Goal: Find contact information: Find contact information

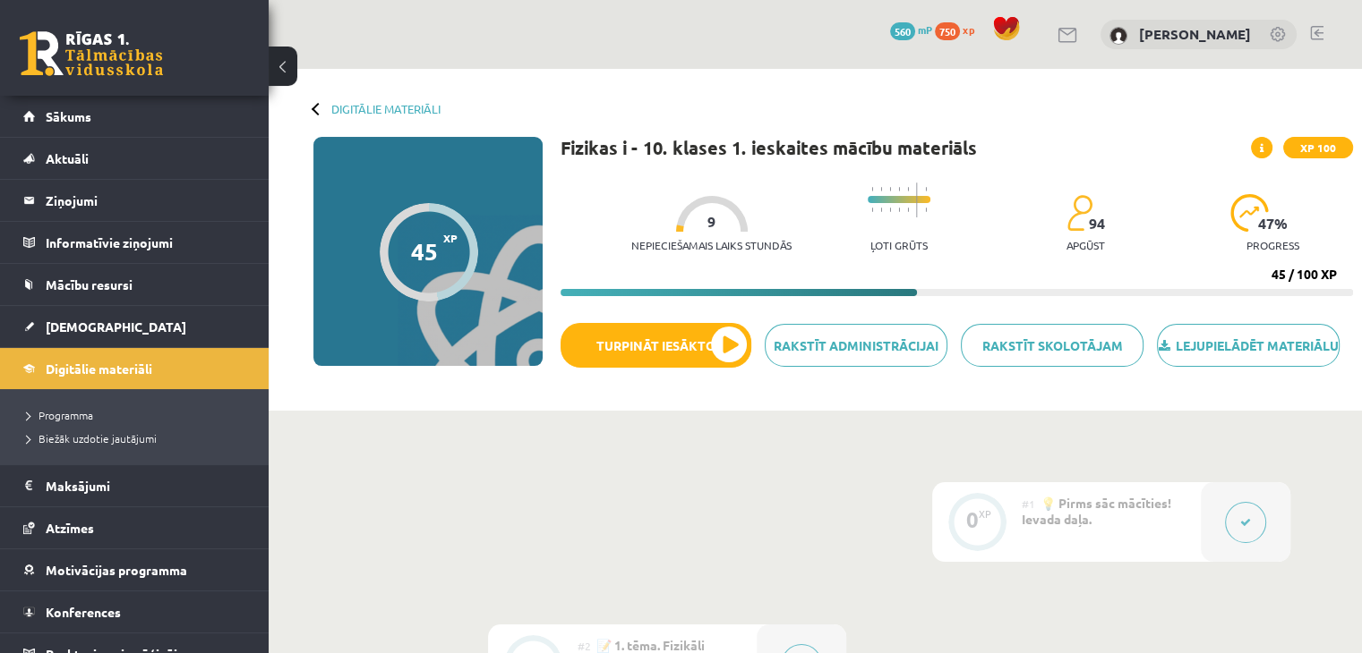
click at [141, 57] on link at bounding box center [91, 53] width 143 height 45
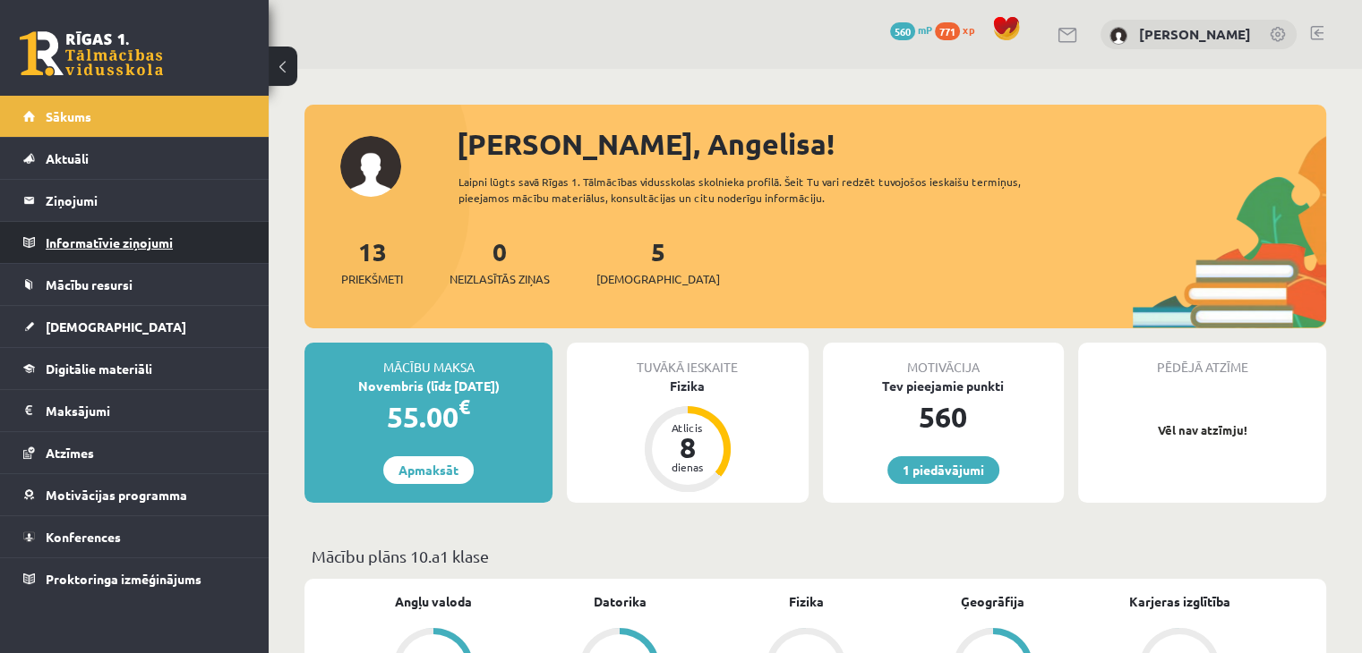
click at [137, 240] on legend "Informatīvie ziņojumi 0" at bounding box center [146, 242] width 201 height 41
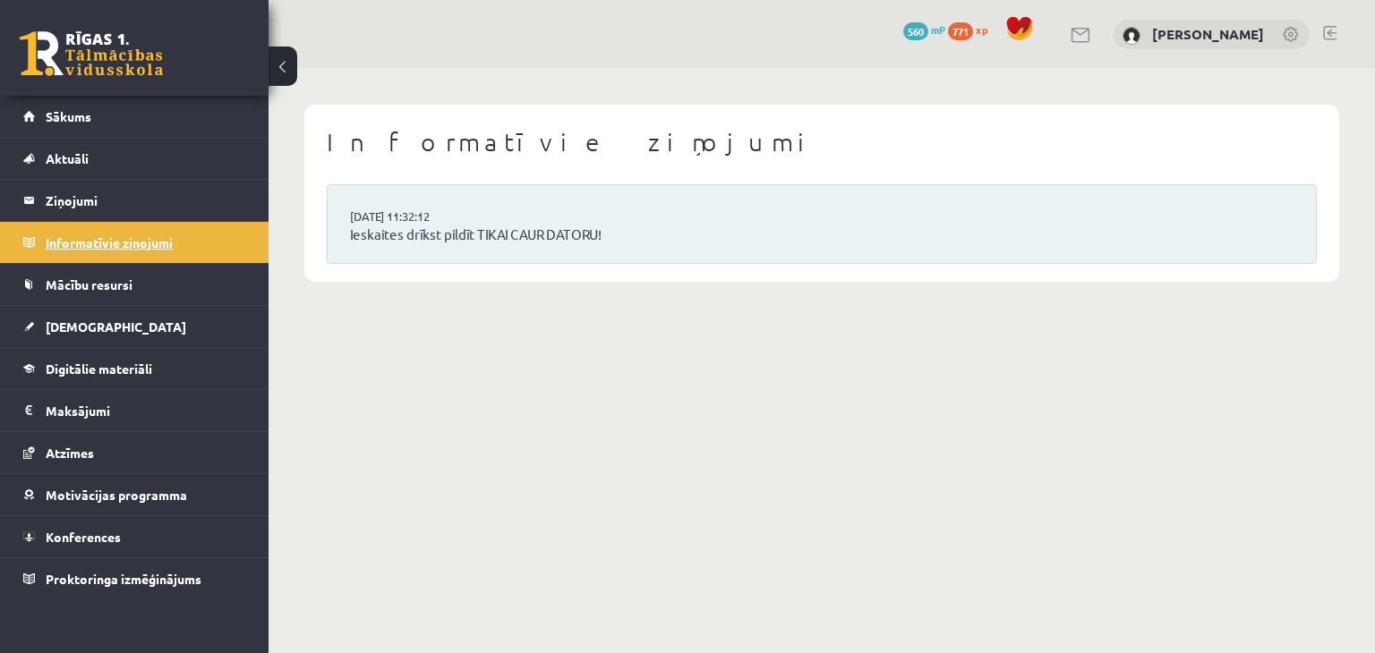
click at [137, 240] on legend "Informatīvie ziņojumi 0" at bounding box center [146, 242] width 201 height 41
click at [146, 195] on legend "Ziņojumi 0" at bounding box center [146, 200] width 201 height 41
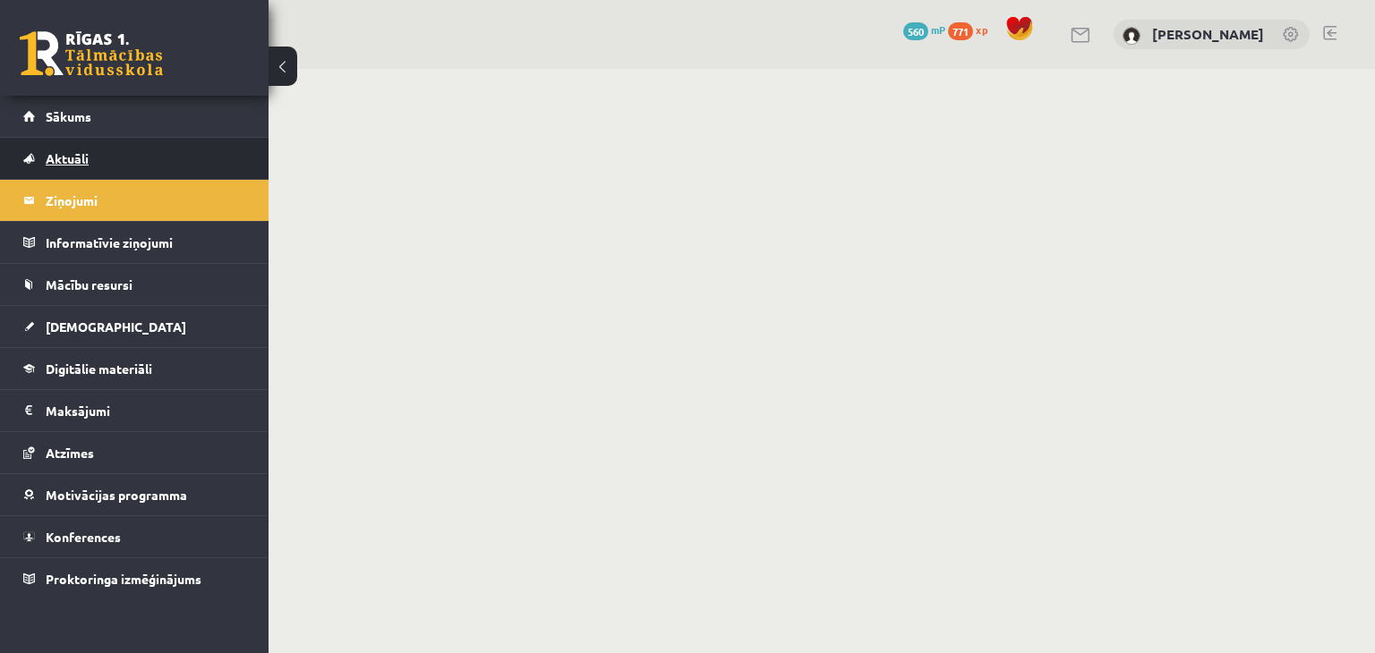
click at [147, 158] on link "Aktuāli" at bounding box center [134, 158] width 223 height 41
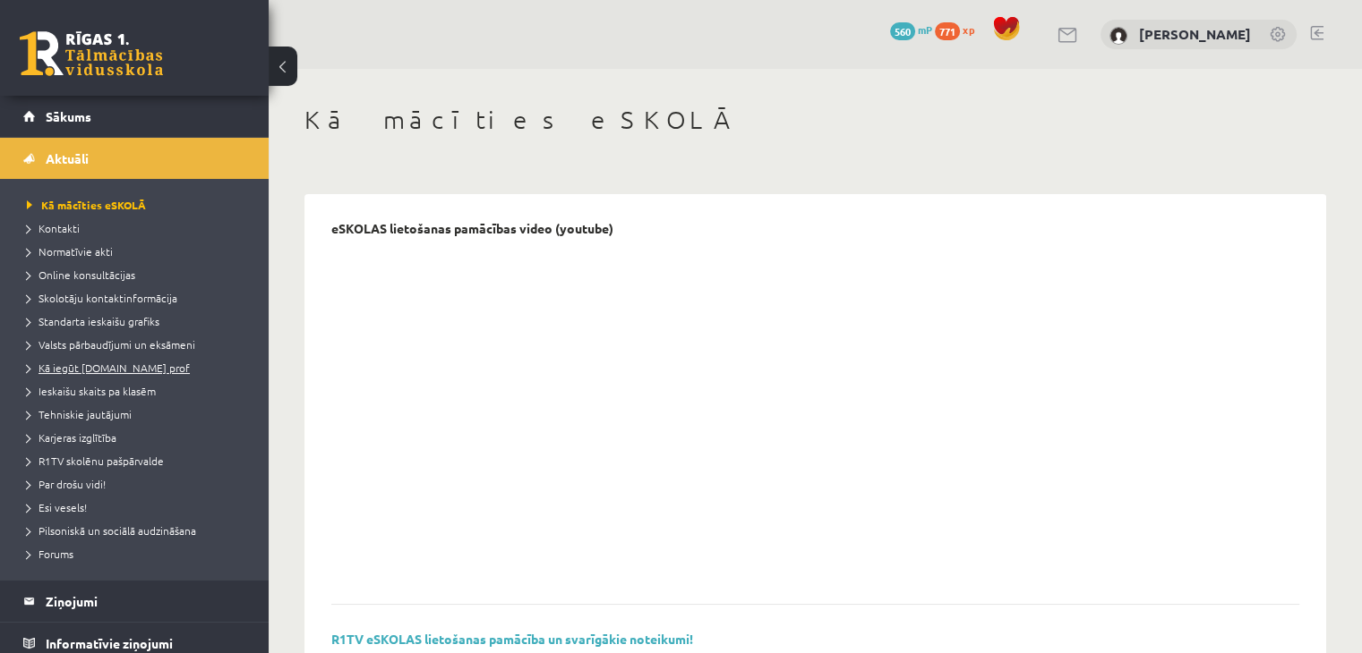
click at [122, 367] on span "Kā iegūt [DOMAIN_NAME] prof" at bounding box center [108, 368] width 163 height 14
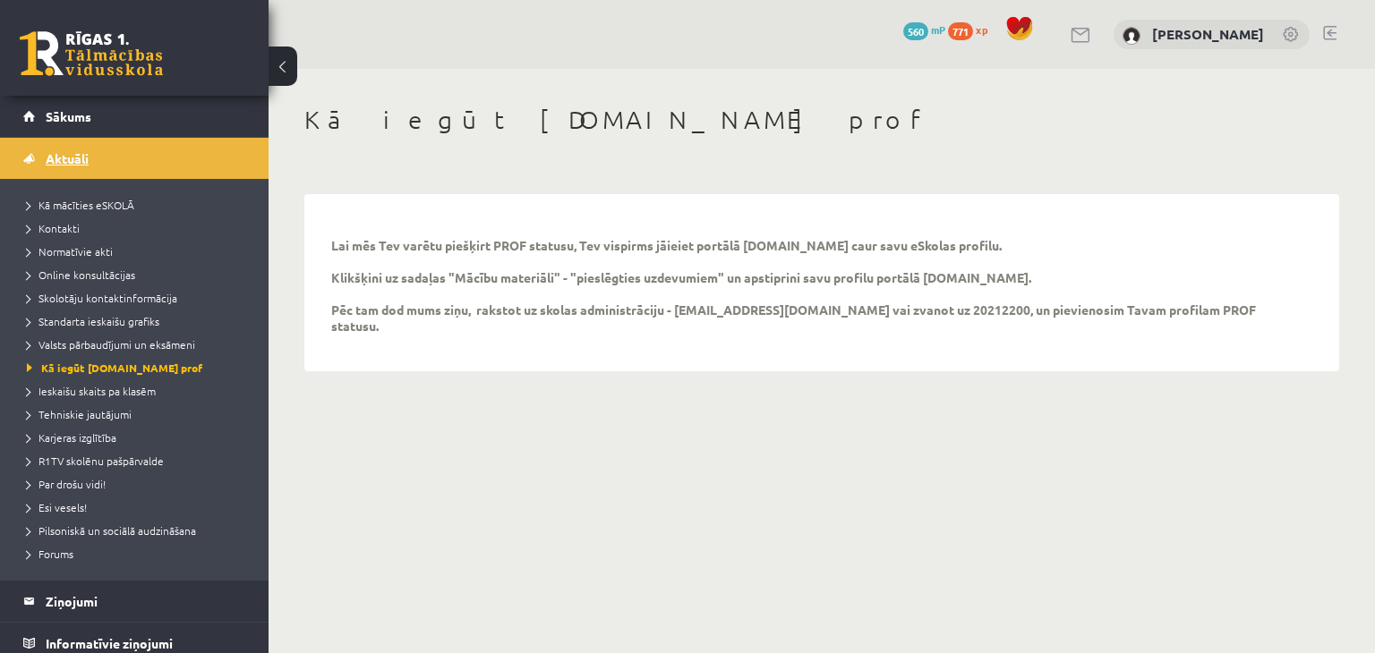
click at [178, 158] on link "Aktuāli" at bounding box center [134, 158] width 223 height 41
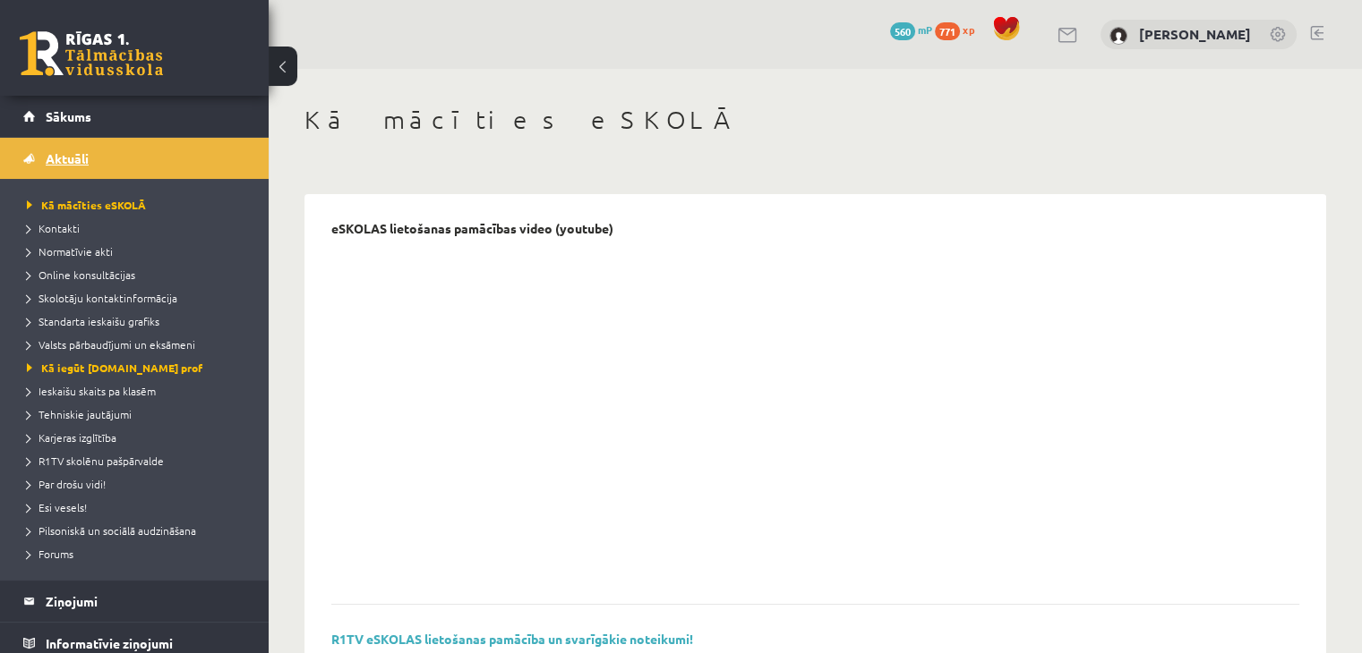
click at [178, 158] on link "Aktuāli" at bounding box center [134, 158] width 223 height 41
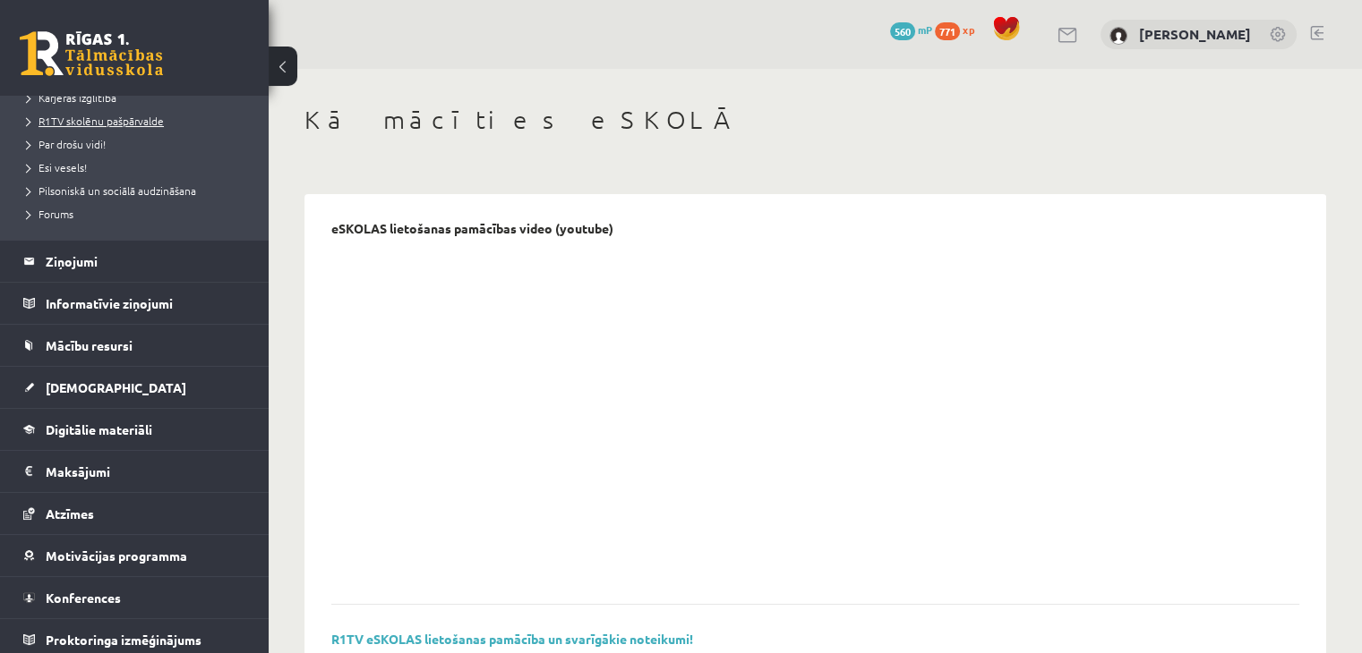
scroll to position [342, 0]
click at [90, 376] on link "[DEMOGRAPHIC_DATA]" at bounding box center [134, 385] width 223 height 41
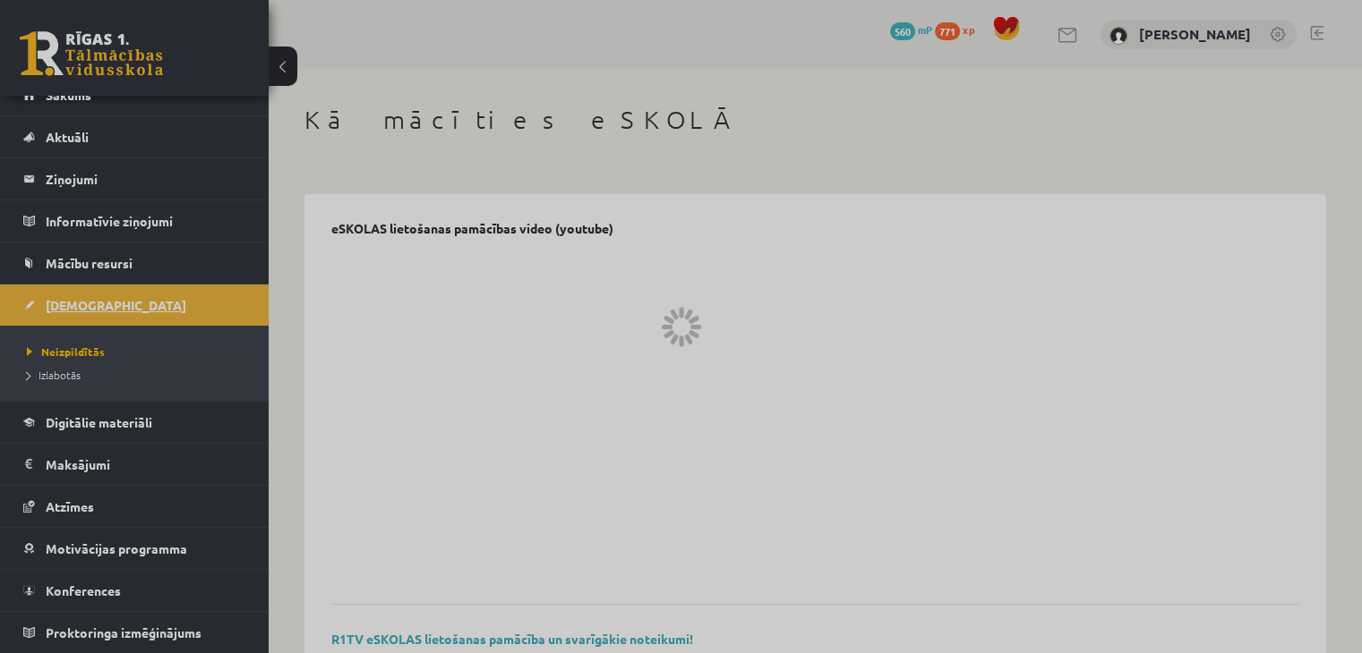
scroll to position [20, 0]
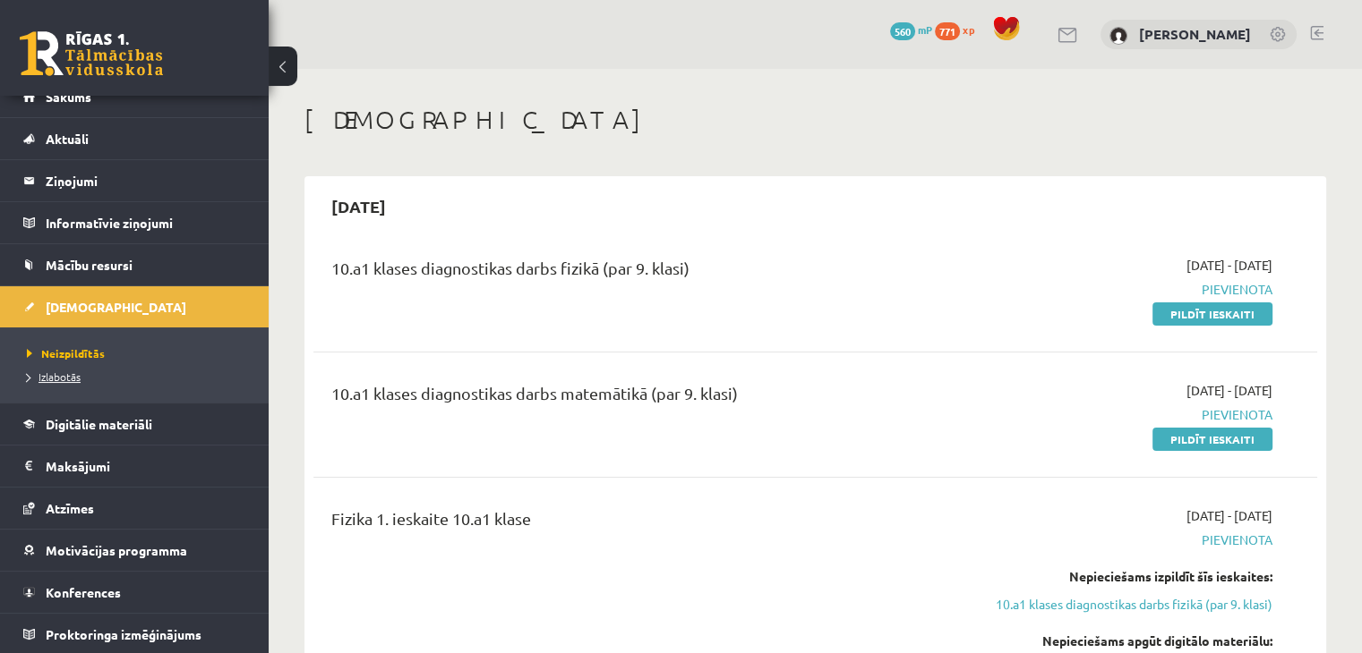
click at [68, 378] on span "Izlabotās" at bounding box center [54, 377] width 54 height 14
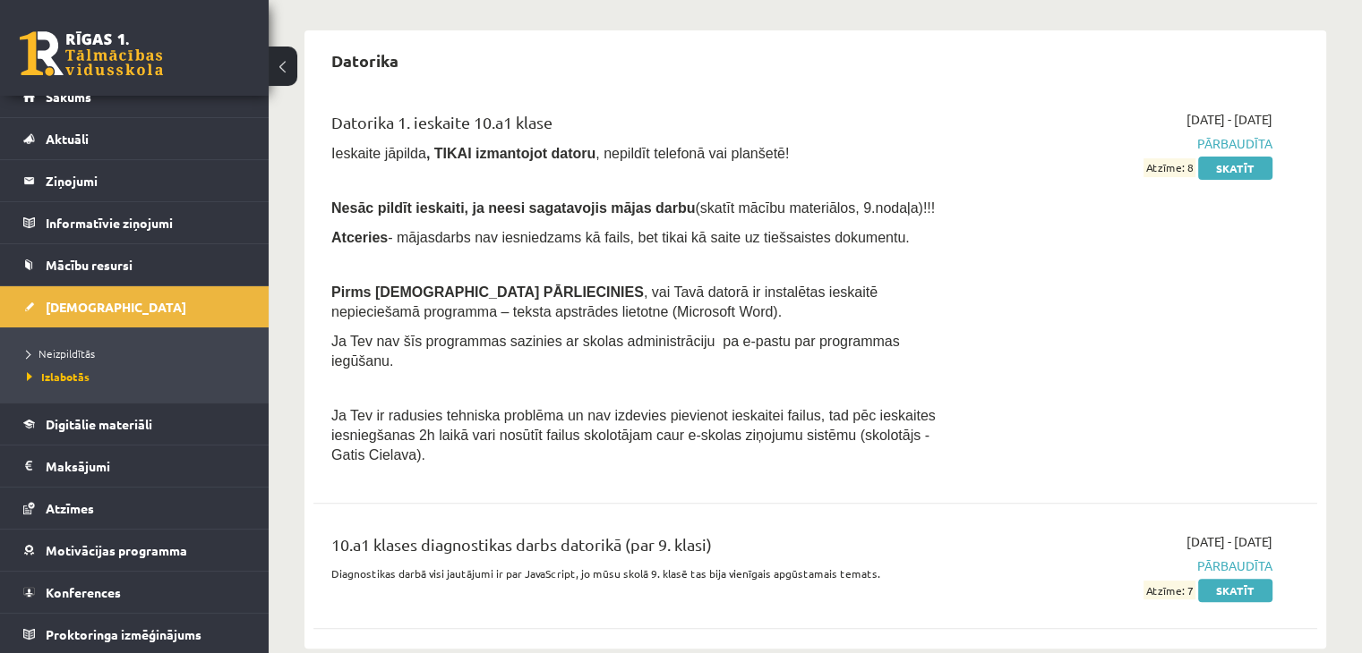
scroll to position [523, 0]
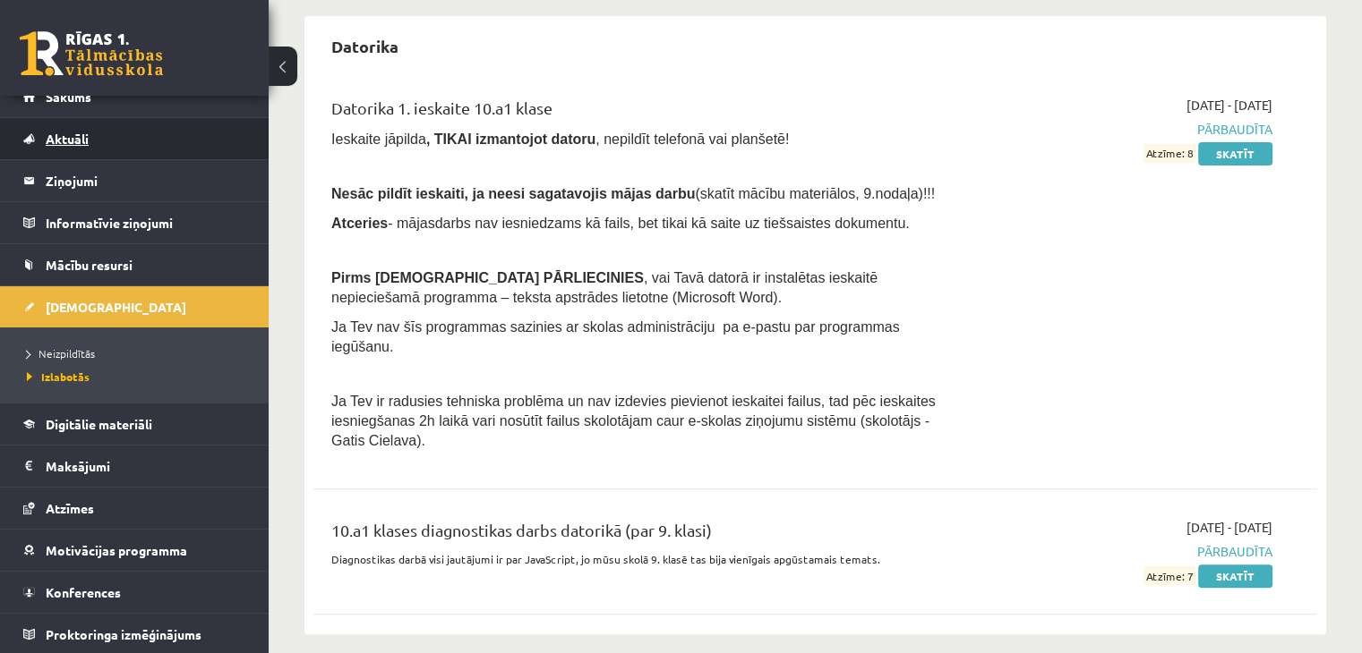
click at [174, 156] on link "Aktuāli" at bounding box center [134, 138] width 223 height 41
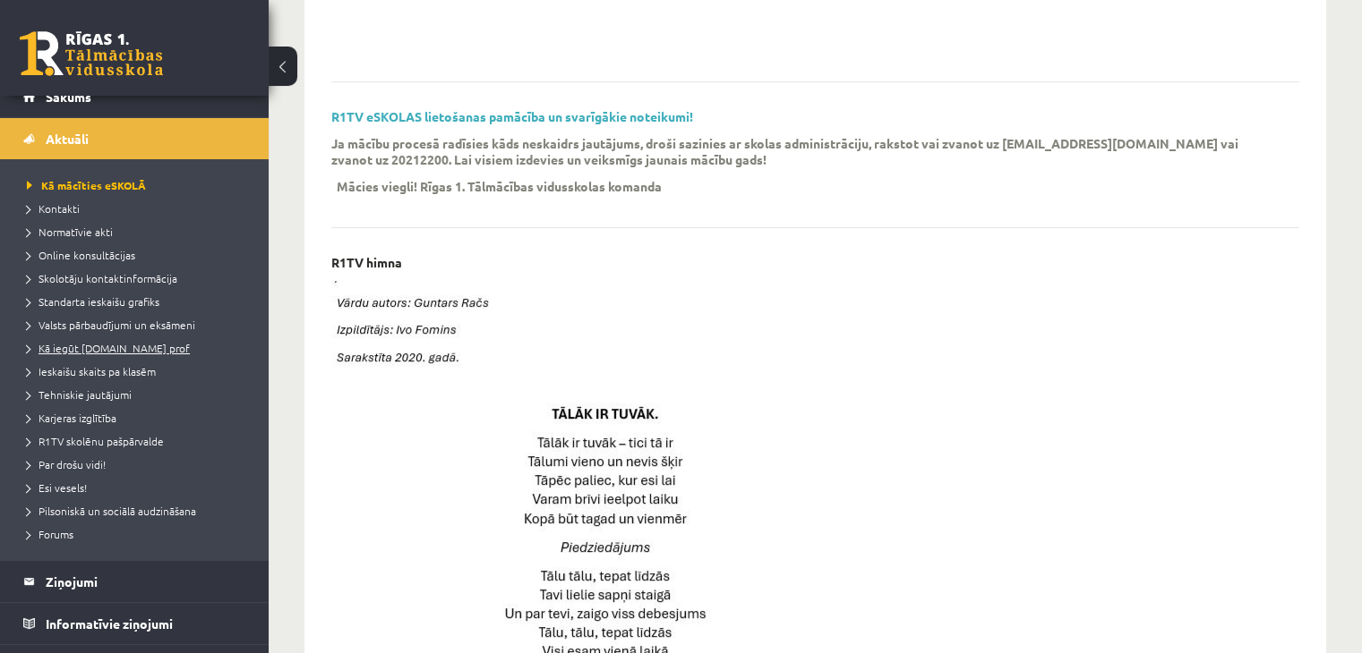
click at [141, 346] on span "Kā iegūt [DOMAIN_NAME] prof" at bounding box center [108, 348] width 163 height 14
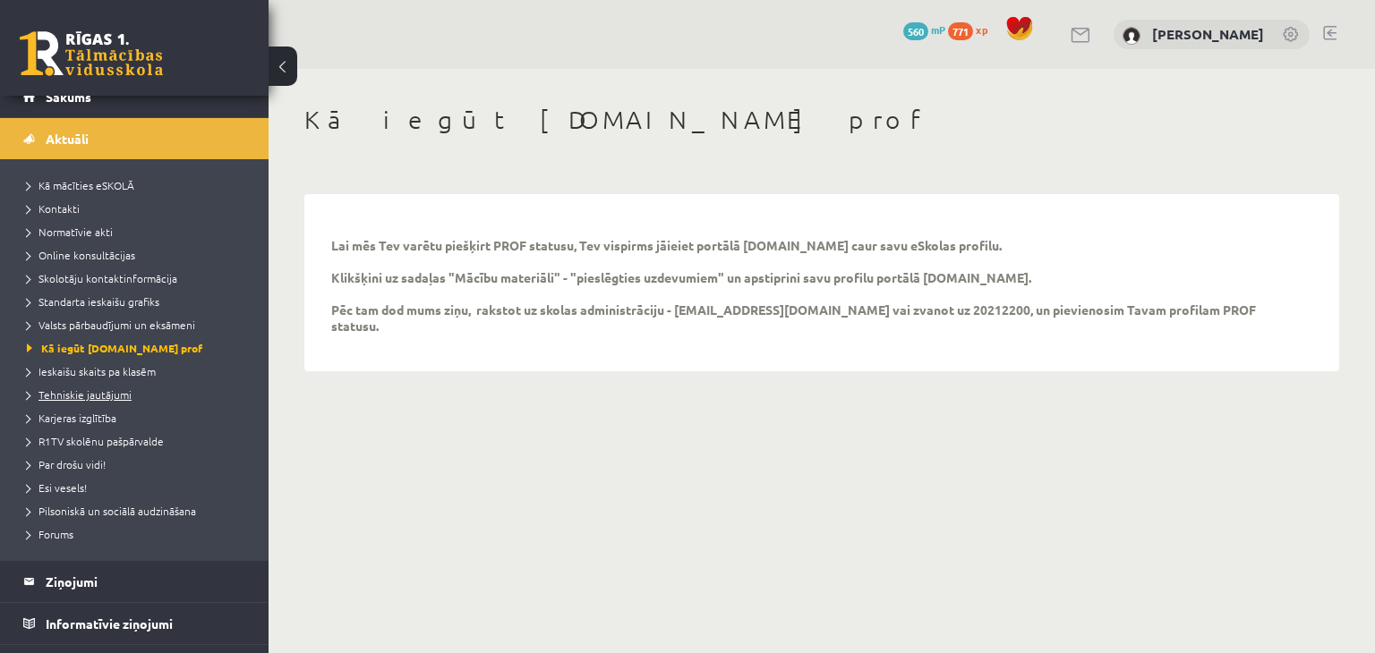
click at [103, 391] on span "Tehniskie jautājumi" at bounding box center [79, 395] width 105 height 14
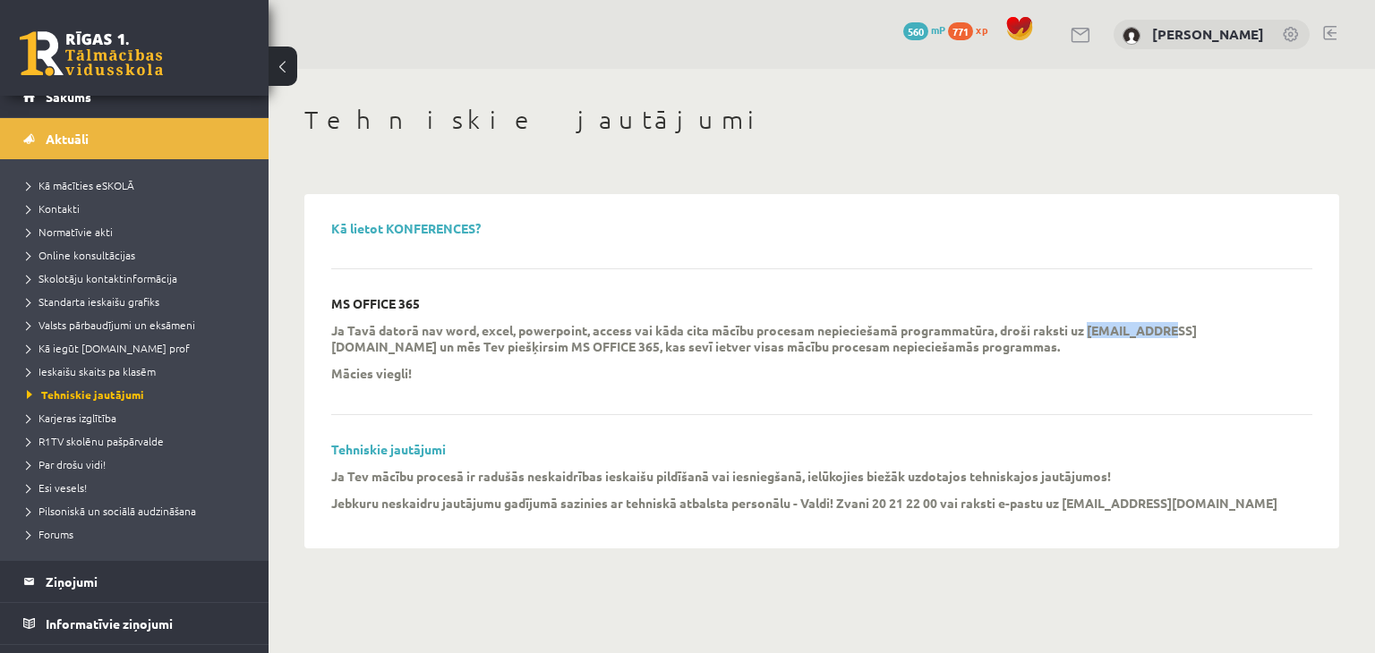
drag, startPoint x: 1089, startPoint y: 332, endPoint x: 1164, endPoint y: 324, distance: 74.7
click at [1164, 324] on p "Ja Tavā datorā nav word, excel, powerpoint, access vai kāda cita mācību procesa…" at bounding box center [808, 338] width 954 height 32
click at [1135, 330] on p "Ja Tavā datorā nav word, excel, powerpoint, access vai kāda cita mācību procesa…" at bounding box center [808, 338] width 954 height 32
drag, startPoint x: 1089, startPoint y: 327, endPoint x: 1163, endPoint y: 328, distance: 74.3
click at [1163, 328] on p "Ja Tavā datorā nav word, excel, powerpoint, access vai kāda cita mācību procesa…" at bounding box center [808, 338] width 954 height 32
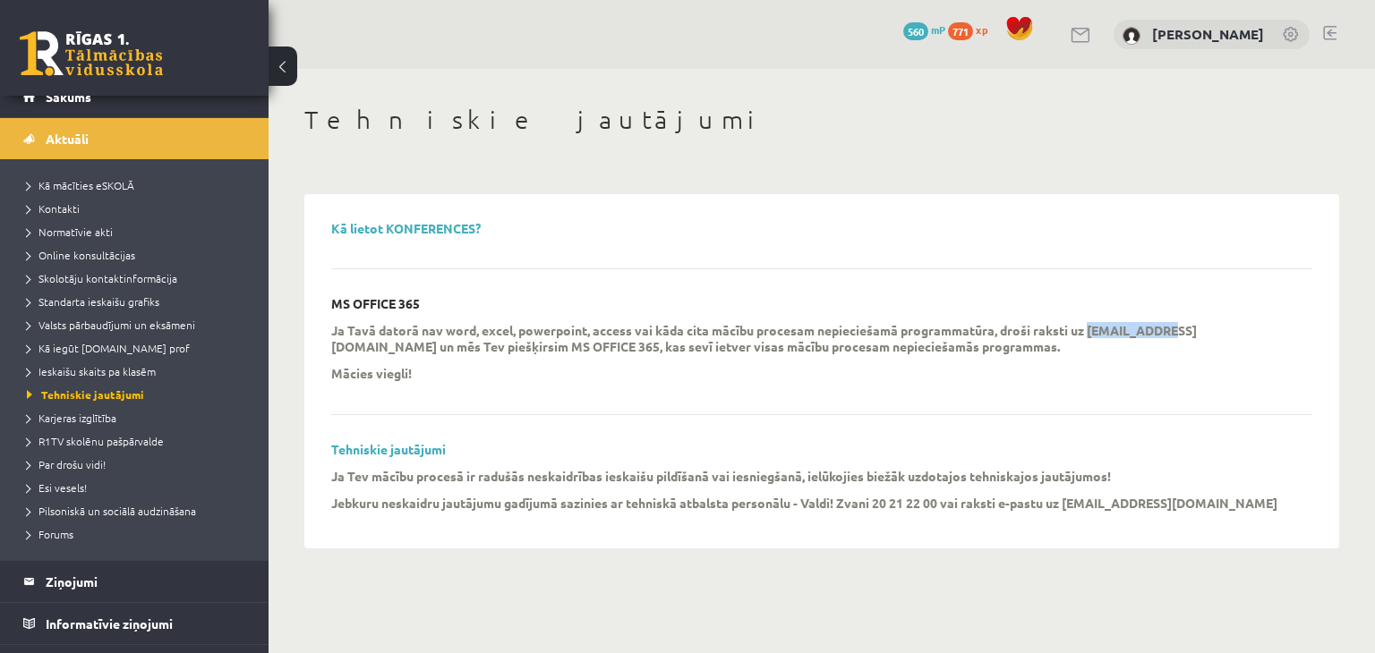
drag, startPoint x: 1147, startPoint y: 324, endPoint x: 1155, endPoint y: 330, distance: 10.2
click at [1155, 330] on p "Ja Tavā datorā nav word, excel, powerpoint, access vai kāda cita mācību procesa…" at bounding box center [808, 338] width 954 height 32
copy p "info@r1tv.lv"
drag, startPoint x: 329, startPoint y: 305, endPoint x: 431, endPoint y: 316, distance: 102.6
click at [431, 316] on div "Kā lietot KONFERENCES? MS OFFICE 365 Ja Tavā datorā nav word, excel, powerpoint…" at bounding box center [821, 371] width 1017 height 337
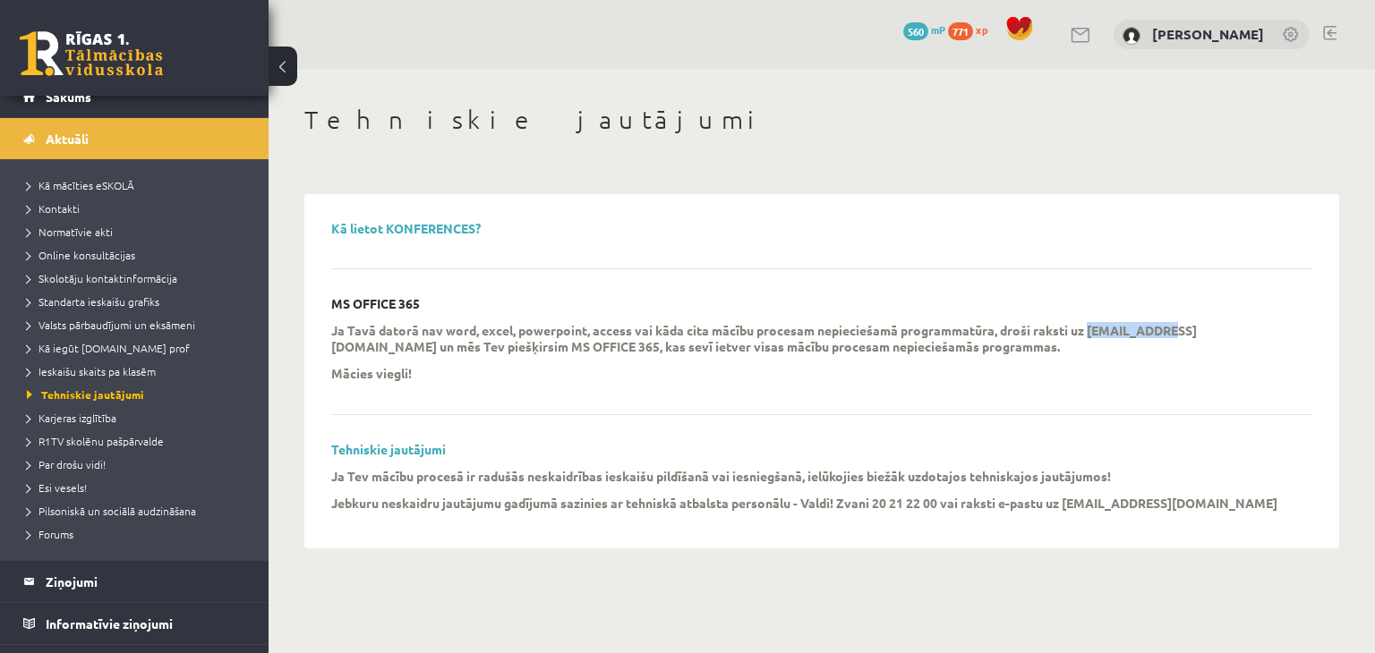
copy p "MS OFFICE 365"
